Goal: Task Accomplishment & Management: Use online tool/utility

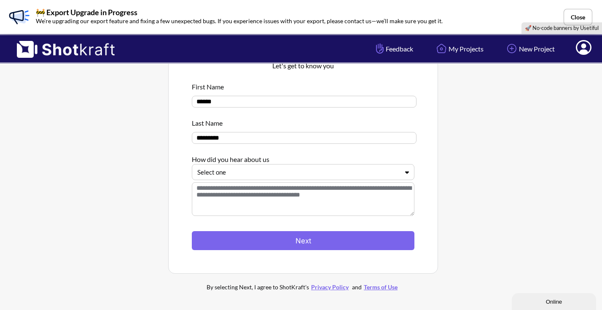
scroll to position [53, 0]
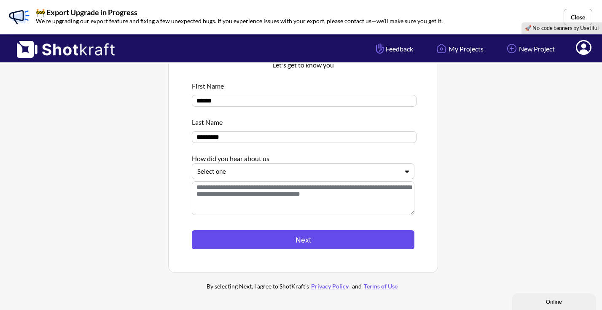
click at [276, 247] on button "Next" at bounding box center [303, 239] width 223 height 19
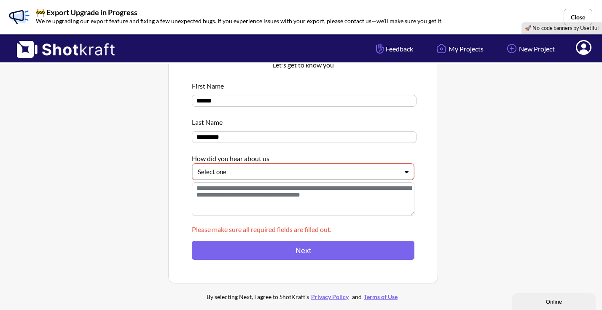
click at [286, 174] on div at bounding box center [298, 172] width 201 height 10
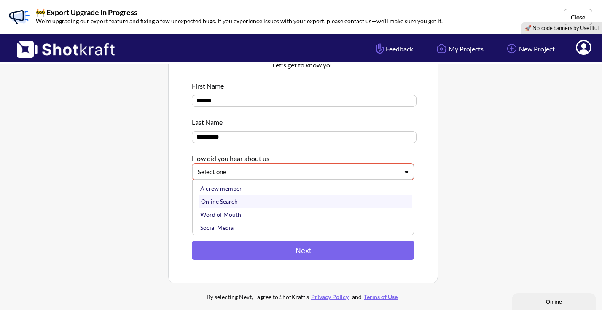
click at [267, 207] on div "Online Search" at bounding box center [305, 201] width 213 height 13
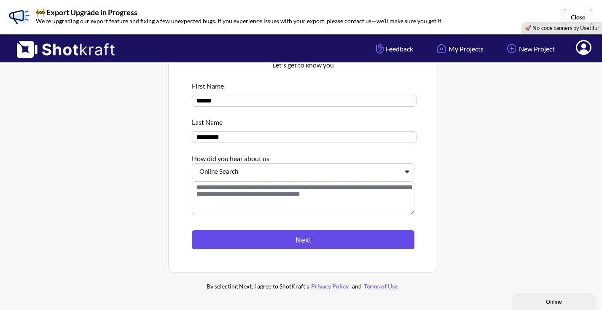
click at [253, 237] on button "Next" at bounding box center [303, 239] width 223 height 19
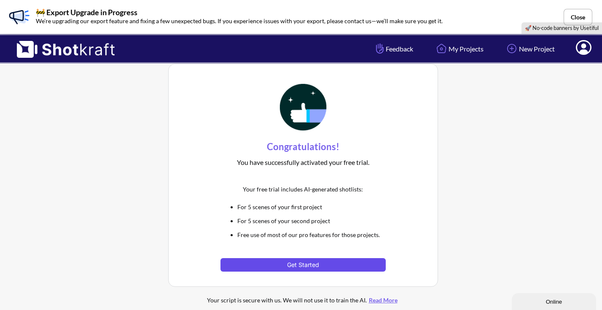
click at [259, 259] on button "Get Started" at bounding box center [303, 264] width 165 height 13
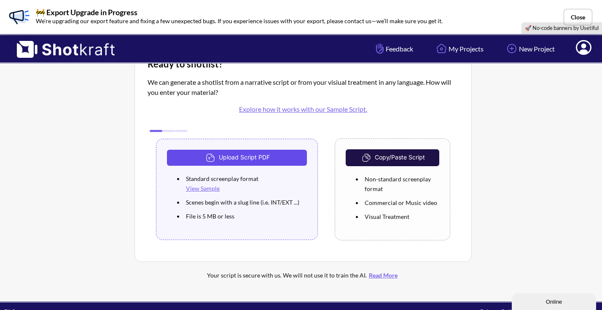
scroll to position [51, 0]
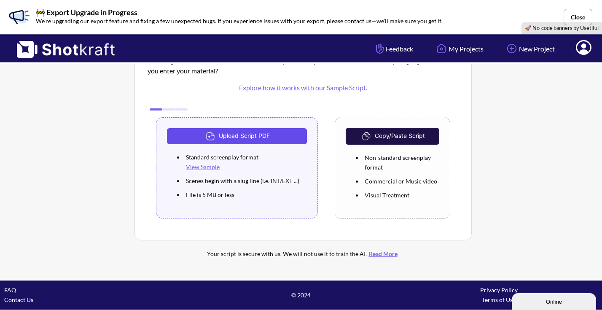
click at [265, 134] on button "Upload Script PDF" at bounding box center [237, 136] width 140 height 16
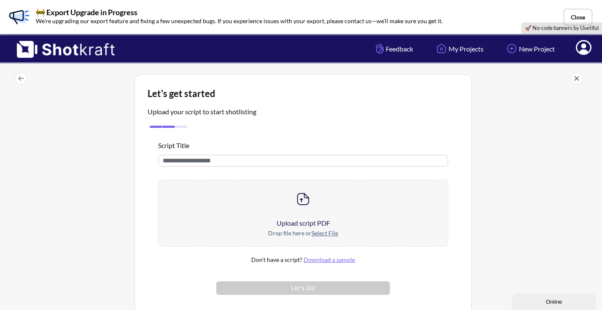
click at [224, 164] on input "text" at bounding box center [303, 161] width 290 height 12
type input "**********"
click at [315, 197] on div at bounding box center [303, 199] width 289 height 38
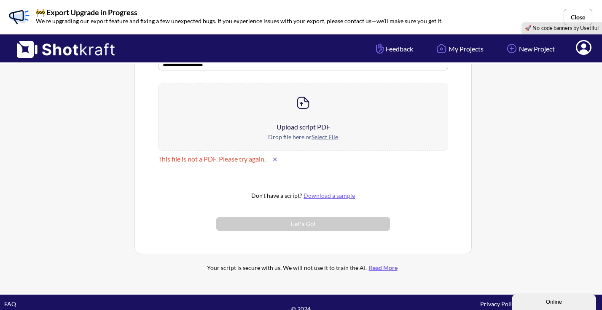
scroll to position [111, 0]
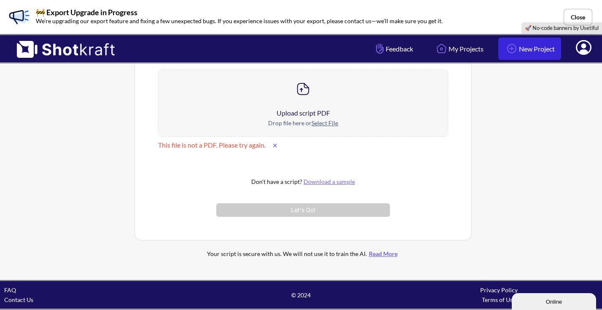
click at [522, 44] on link "New Project" at bounding box center [530, 49] width 63 height 22
